Goal: Communication & Community: Answer question/provide support

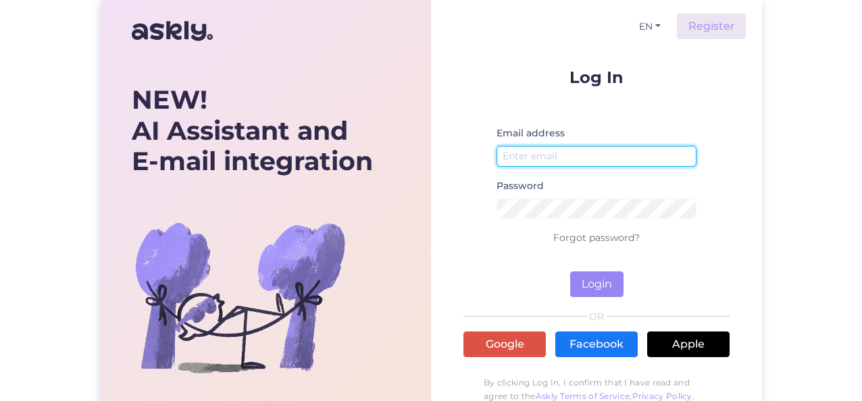
type input "[PERSON_NAME][EMAIL_ADDRESS][DOMAIN_NAME]"
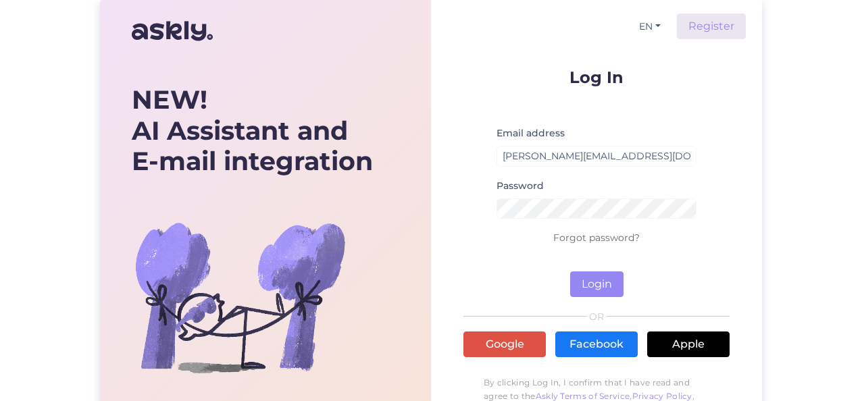
click at [589, 269] on form "Log In Email address [PERSON_NAME][EMAIL_ADDRESS][DOMAIN_NAME] Password Forgot …" at bounding box center [597, 183] width 266 height 228
click at [589, 278] on button "Login" at bounding box center [596, 285] width 53 height 26
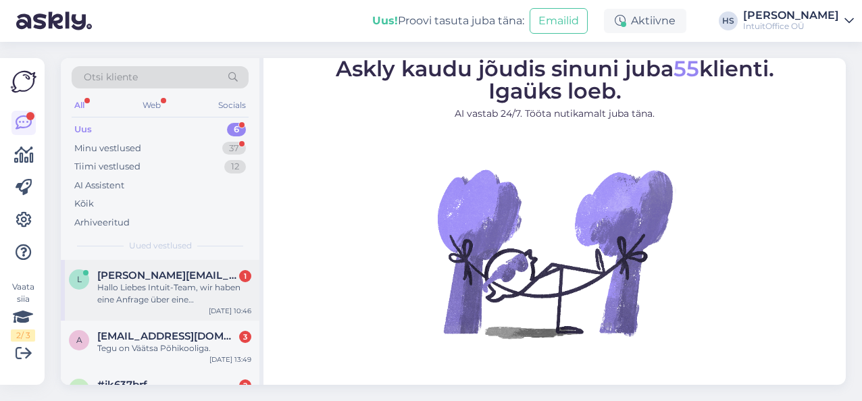
click at [119, 288] on div "Hallo Liebes Intuit-Team, wir haben eine Anfrage über eine Ausschreibung und wü…" at bounding box center [174, 294] width 154 height 24
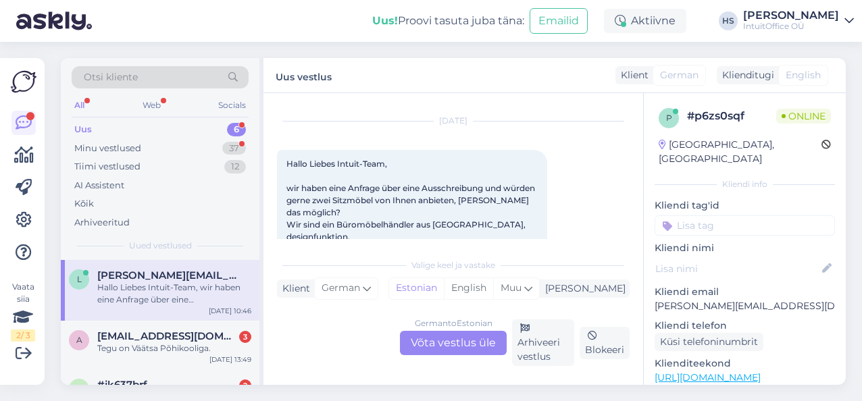
scroll to position [80, 0]
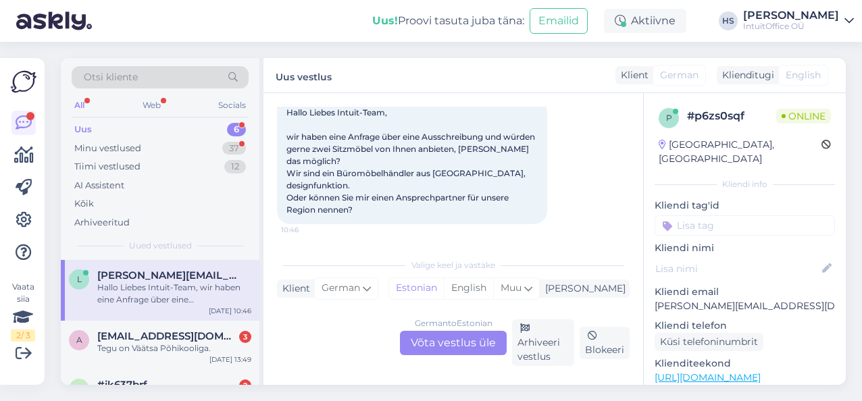
click at [447, 339] on div "German to Estonian Võta vestlus üle" at bounding box center [453, 343] width 107 height 24
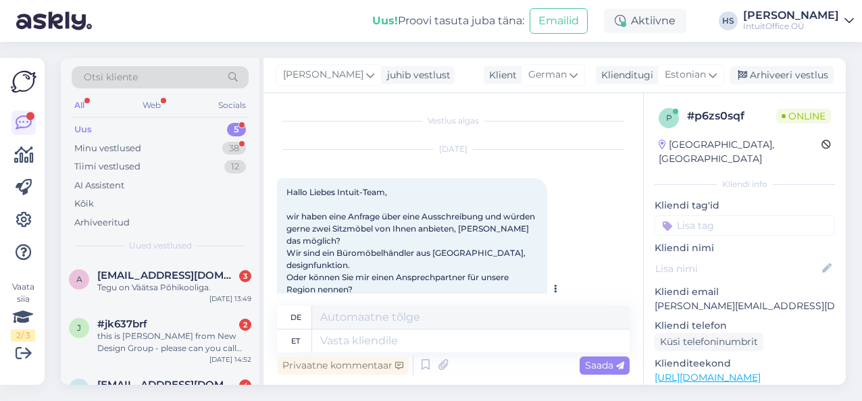
scroll to position [120, 0]
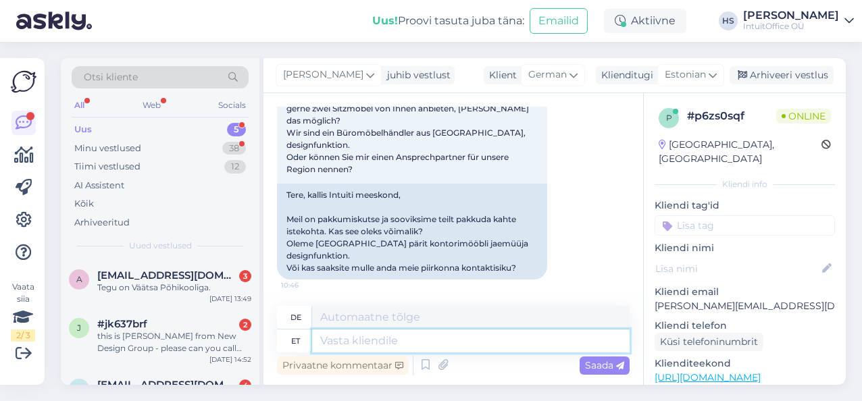
click at [350, 341] on textarea at bounding box center [471, 341] width 318 height 23
paste textarea "Hi! you can write to my colleague [PERSON_NAME]: [PERSON_NAME][EMAIL_ADDRESS][D…"
type textarea "Hi! you can write to my colleague [PERSON_NAME]: [PERSON_NAME][EMAIL_ADDRESS][D…"
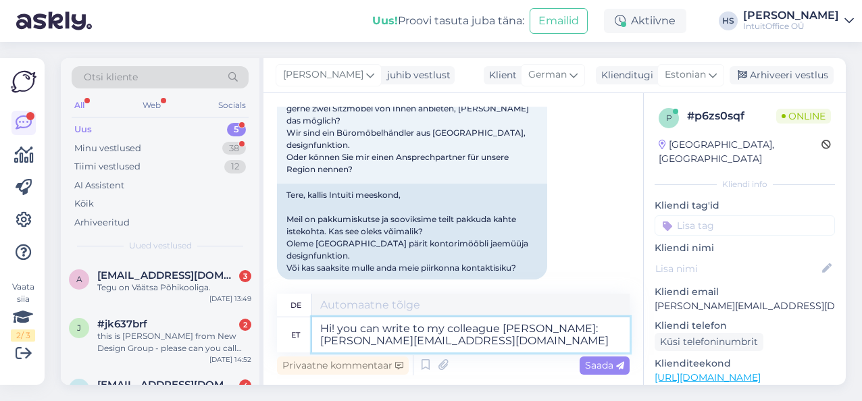
type textarea "Hallo! Sie können meinem Kollegen [PERSON_NAME] schreiben: [PERSON_NAME][EMAIL_…"
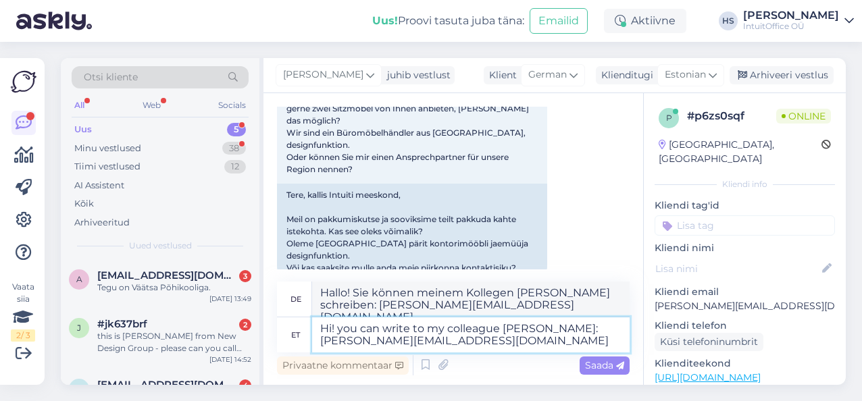
click at [334, 324] on textarea "Hi! you can write to my colleague [PERSON_NAME]: [PERSON_NAME][EMAIL_ADDRESS][D…" at bounding box center [471, 335] width 318 height 35
type textarea "Hi! :) you can write to my colleague [PERSON_NAME]: [PERSON_NAME][EMAIL_ADDRESS…"
type textarea "Hallo! :) Sie können meinem Kollegen [PERSON_NAME] schreiben: [PERSON_NAME][EMA…"
click at [352, 328] on textarea "Hi! :) you can write to my colleague [PERSON_NAME]: [PERSON_NAME][EMAIL_ADDRESS…" at bounding box center [471, 335] width 318 height 35
type textarea "Hi! :) You can write to my colleague [PERSON_NAME]: [PERSON_NAME][EMAIL_ADDRESS…"
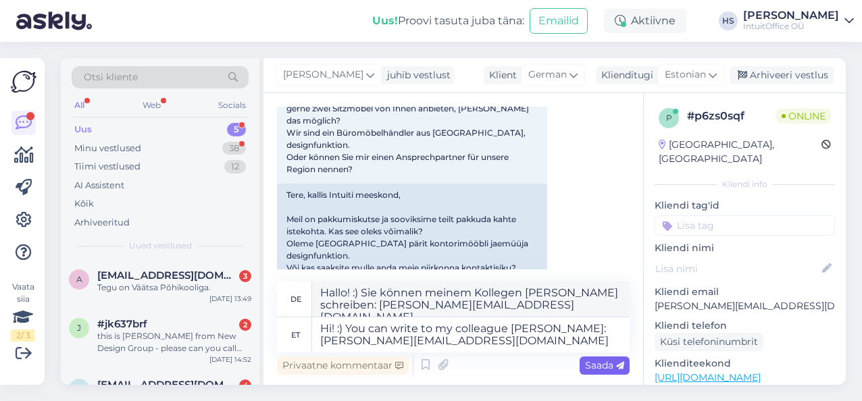
click at [601, 364] on span "Saada" at bounding box center [604, 365] width 39 height 12
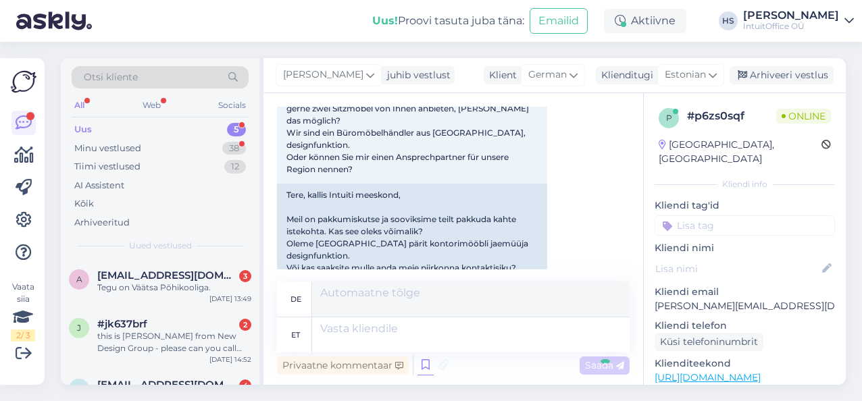
scroll to position [226, 0]
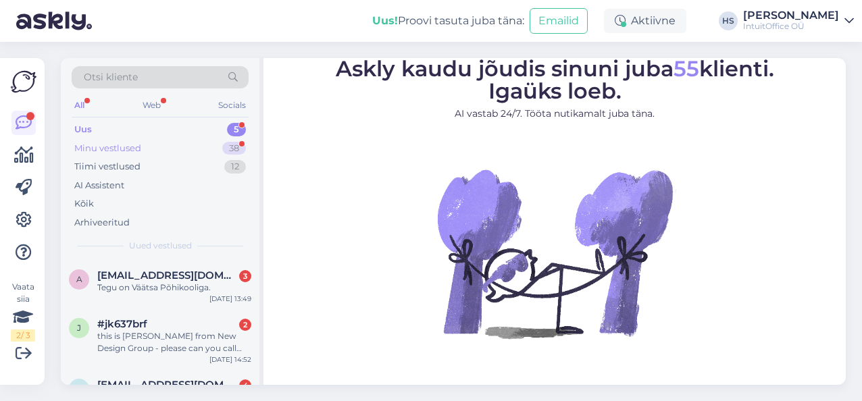
click at [112, 142] on div "Minu vestlused" at bounding box center [107, 149] width 67 height 14
